Goal: Task Accomplishment & Management: Manage account settings

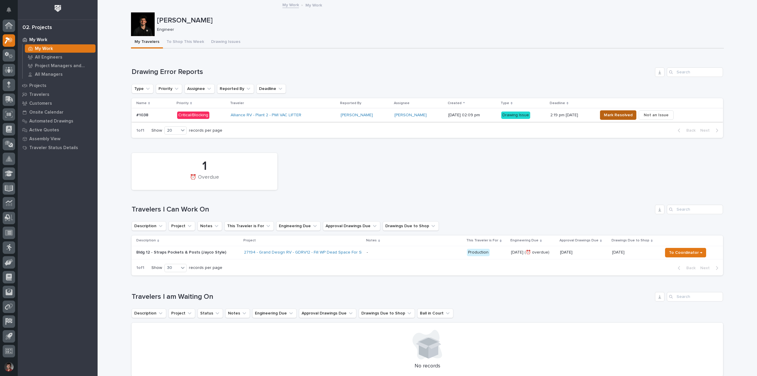
click at [625, 114] on span "Mark Resolved" at bounding box center [618, 114] width 29 height 7
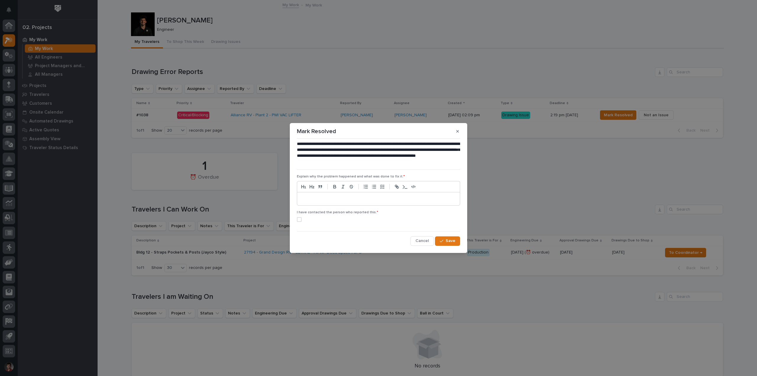
click at [330, 200] on p at bounding box center [379, 199] width 154 height 6
click at [299, 217] on span at bounding box center [299, 219] width 5 height 5
click at [323, 199] on p "**********" at bounding box center [379, 199] width 154 height 6
drag, startPoint x: 438, startPoint y: 229, endPoint x: 456, endPoint y: 240, distance: 21.6
click at [438, 230] on div "**********" at bounding box center [378, 193] width 163 height 104
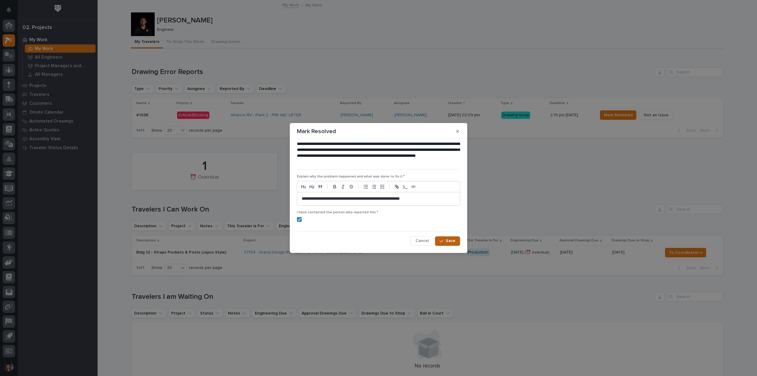
click at [456, 240] on button "Save" at bounding box center [447, 240] width 25 height 9
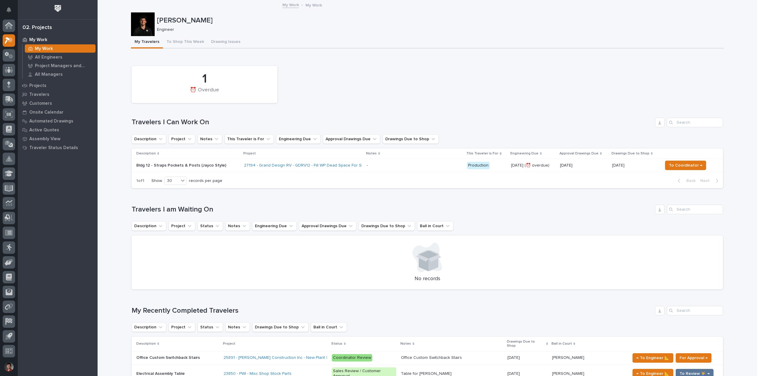
click at [331, 73] on div "1 ⏰ Overdue" at bounding box center [427, 84] width 597 height 43
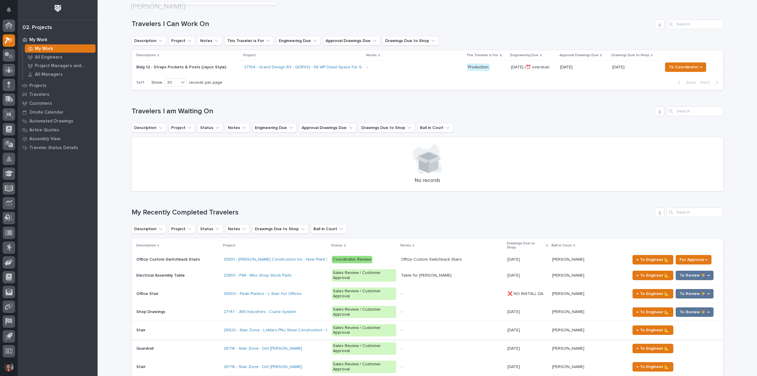
scroll to position [236, 0]
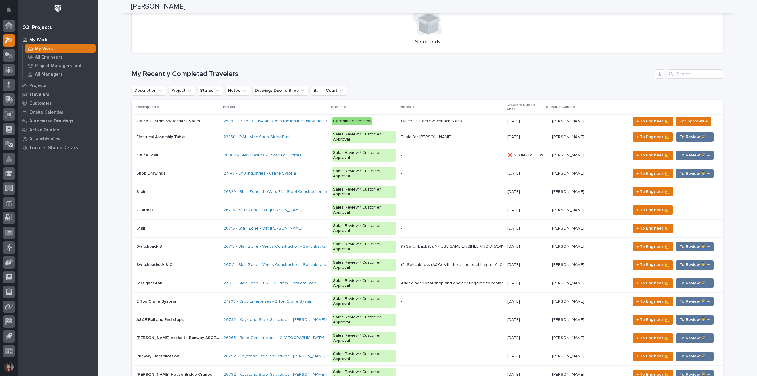
click at [385, 74] on h1 "My Recently Completed Travelers" at bounding box center [392, 74] width 521 height 9
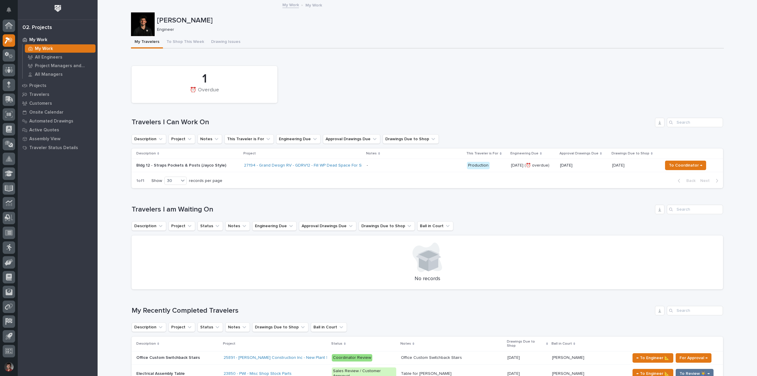
click at [320, 89] on div "1 ⏰ Overdue" at bounding box center [427, 84] width 597 height 43
